Goal: Find specific page/section: Find specific page/section

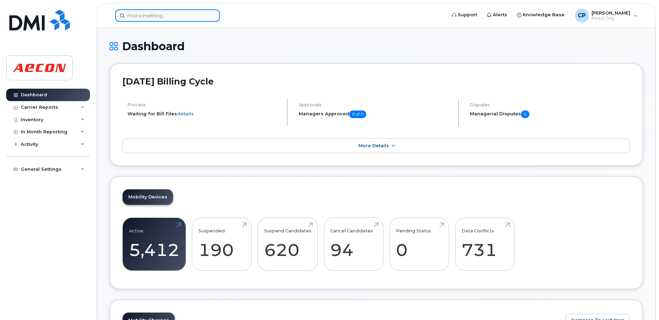
click at [183, 16] on input at bounding box center [167, 15] width 105 height 12
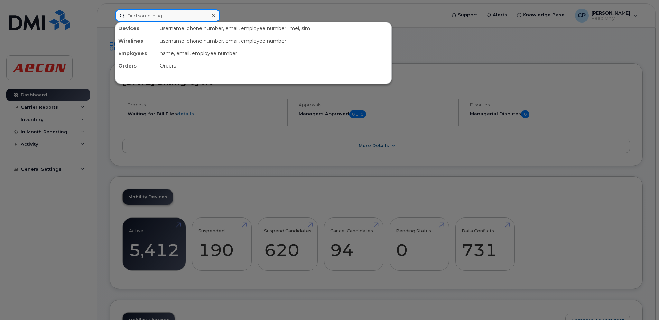
paste input "4312756153"
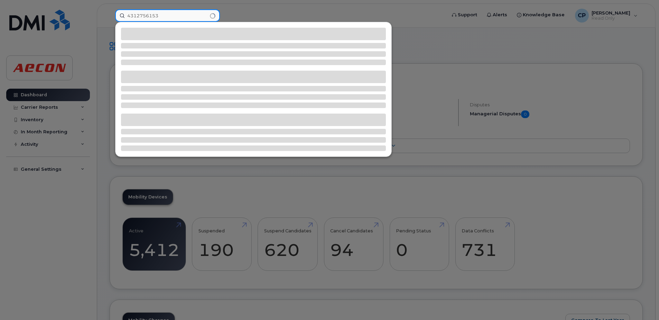
type input "4312756153"
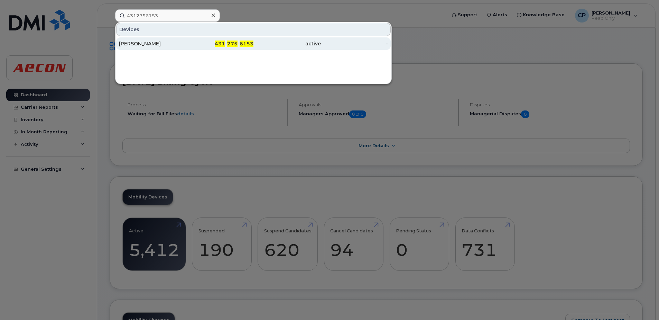
click at [251, 44] on span "6153" at bounding box center [247, 43] width 14 height 6
